Goal: Information Seeking & Learning: Learn about a topic

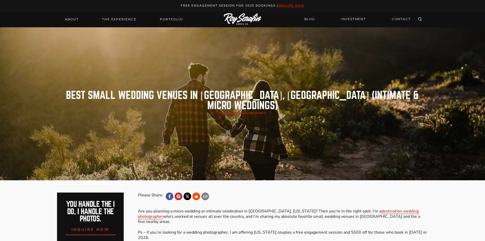
drag, startPoint x: 0, startPoint y: 0, endPoint x: 305, endPoint y: 197, distance: 363.2
click at [305, 197] on div "Please Share:" at bounding box center [283, 196] width 290 height 8
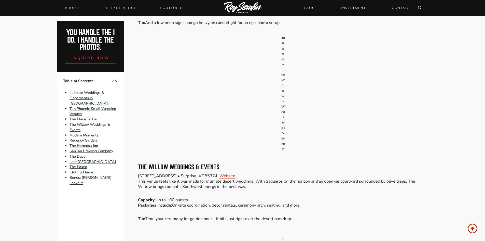
scroll to position [713, 0]
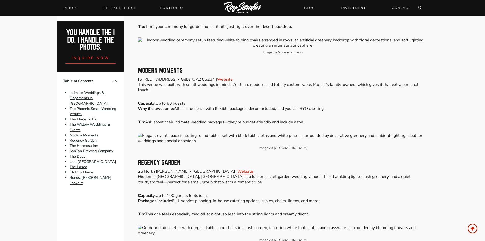
drag, startPoint x: 307, startPoint y: 173, endPoint x: 78, endPoint y: 213, distance: 231.5
click at [90, 175] on link "Bonus: [PERSON_NAME] Lookout" at bounding box center [91, 180] width 42 height 10
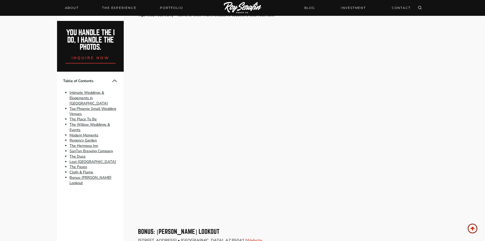
scroll to position [1688, 0]
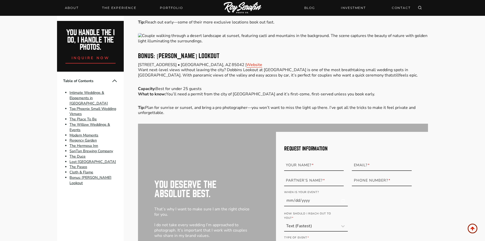
drag, startPoint x: 226, startPoint y: 54, endPoint x: 206, endPoint y: 80, distance: 32.3
click at [206, 86] on p "Capacity: Best for under 25 guests What to know: You’ll need a permit from the …" at bounding box center [283, 91] width 290 height 11
drag, startPoint x: 229, startPoint y: 54, endPoint x: 178, endPoint y: 76, distance: 55.2
click at [178, 86] on p "Capacity: Best for under 25 guests What to know: You’ll need a permit from the …" at bounding box center [283, 91] width 290 height 11
click at [246, 62] on link "Website" at bounding box center [254, 65] width 16 height 6
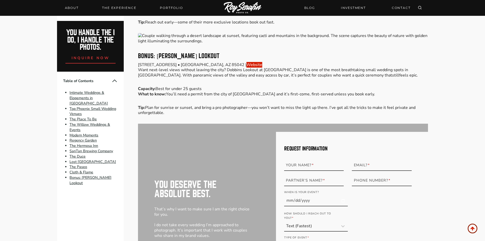
click at [246, 62] on link "Website" at bounding box center [254, 65] width 16 height 6
